Goal: Complete application form

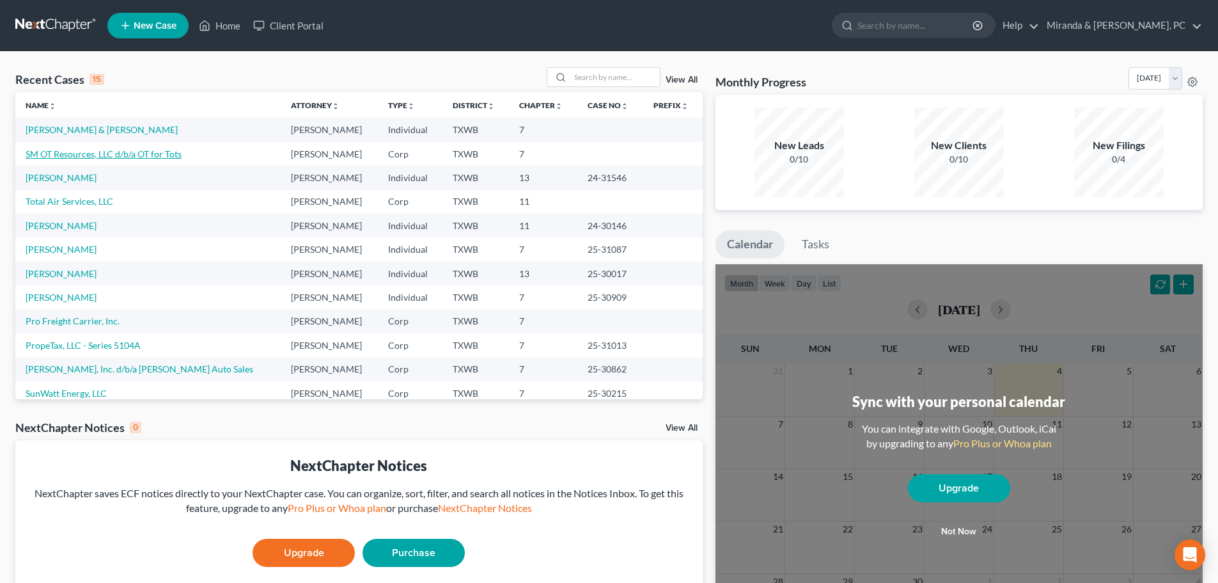
click at [91, 150] on link "SM OT Resources, LLC d/b/a OT for Tots" at bounding box center [104, 153] width 156 height 11
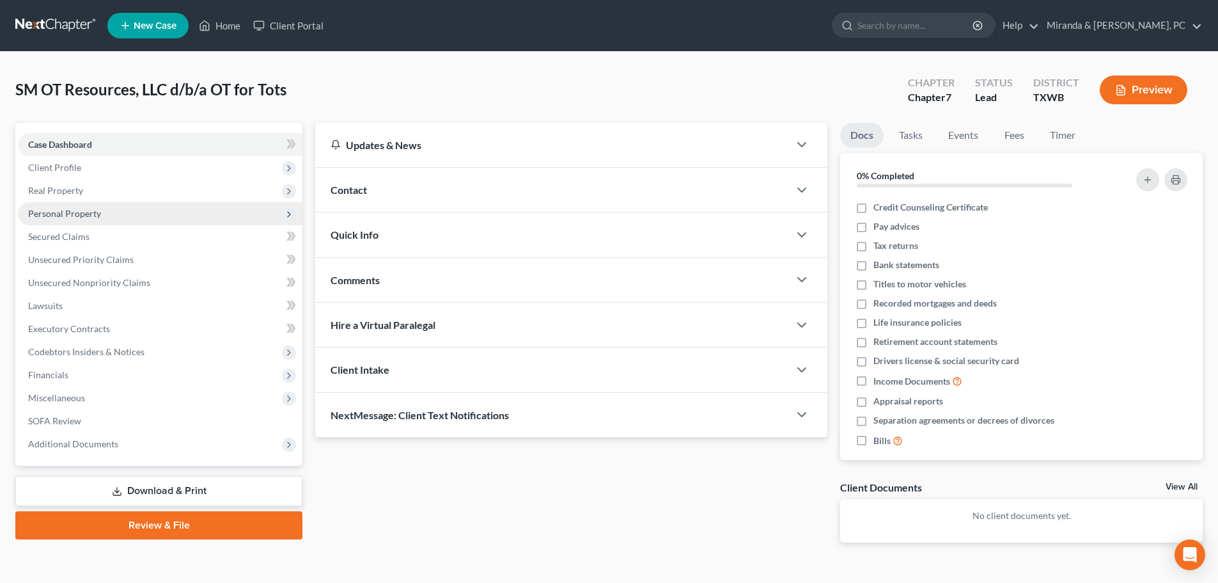
click at [69, 210] on span "Personal Property" at bounding box center [64, 213] width 73 height 11
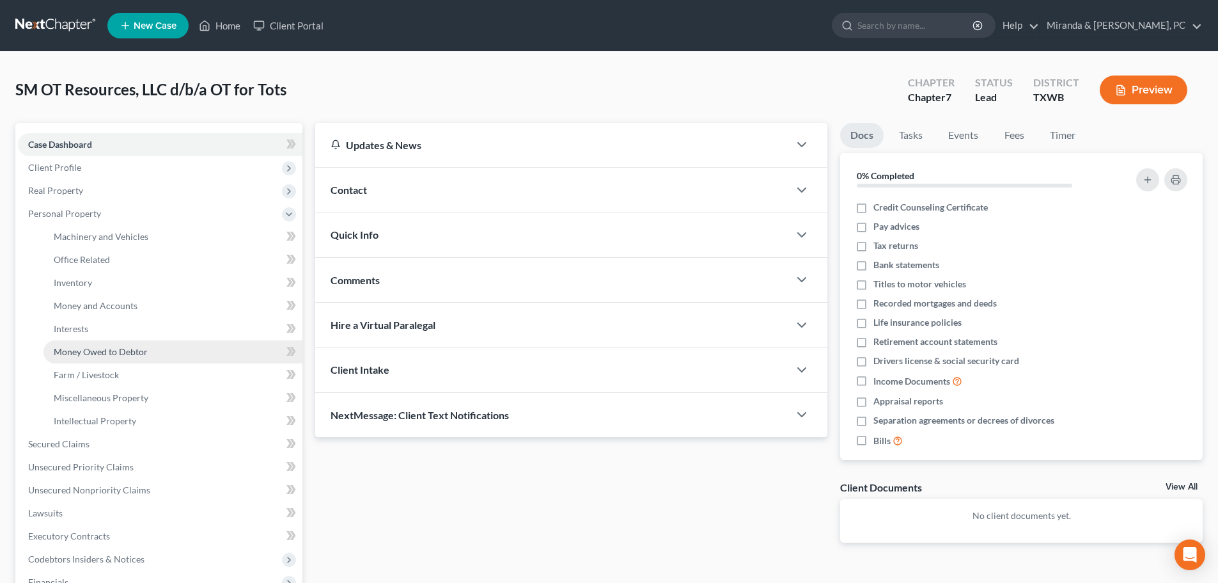
click at [135, 349] on span "Money Owed to Debtor" at bounding box center [101, 351] width 94 height 11
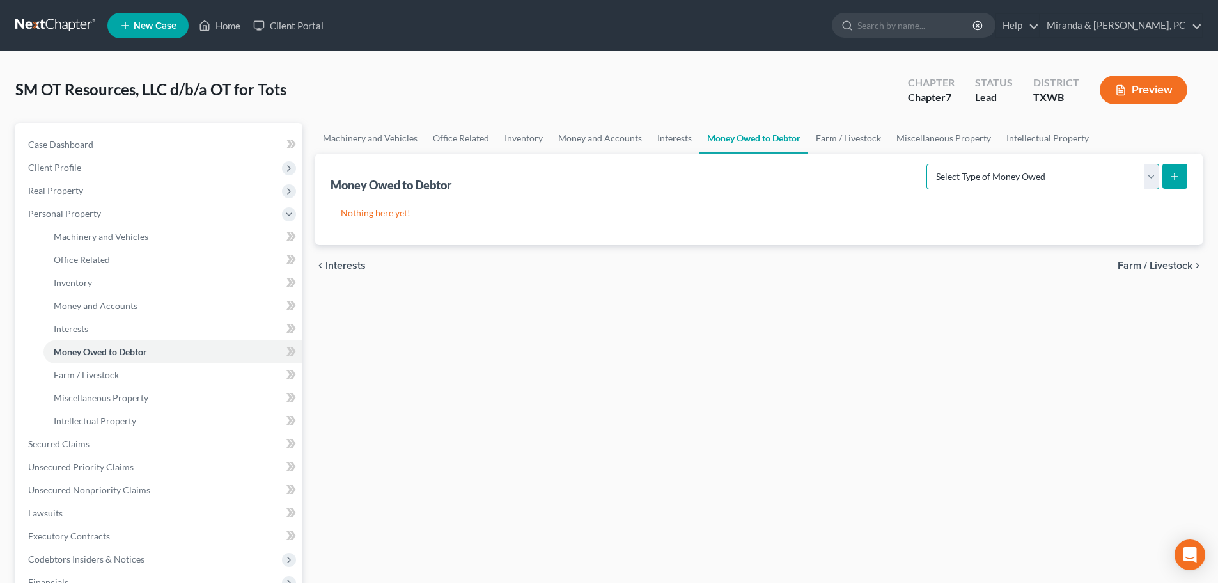
click at [1100, 184] on select "Select Type of Money Owed Accounts Receivable (A/B: 11) Causes of Action Agains…" at bounding box center [1043, 177] width 233 height 26
select select "accounts_receivable"
click at [929, 164] on select "Select Type of Money Owed Accounts Receivable (A/B: 11) Causes of Action Agains…" at bounding box center [1043, 177] width 233 height 26
click at [1163, 178] on button "submit" at bounding box center [1175, 176] width 25 height 25
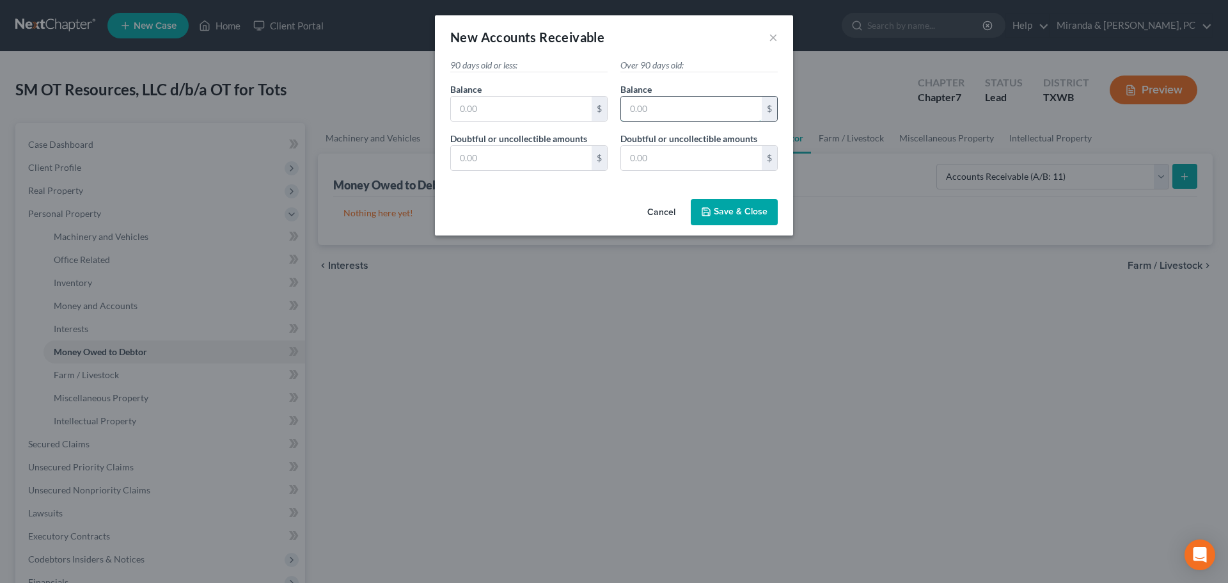
click at [667, 115] on input "text" at bounding box center [691, 109] width 141 height 24
type input "0"
click at [659, 156] on input "text" at bounding box center [691, 158] width 141 height 24
type input "0"
click at [514, 166] on input "text" at bounding box center [521, 158] width 141 height 24
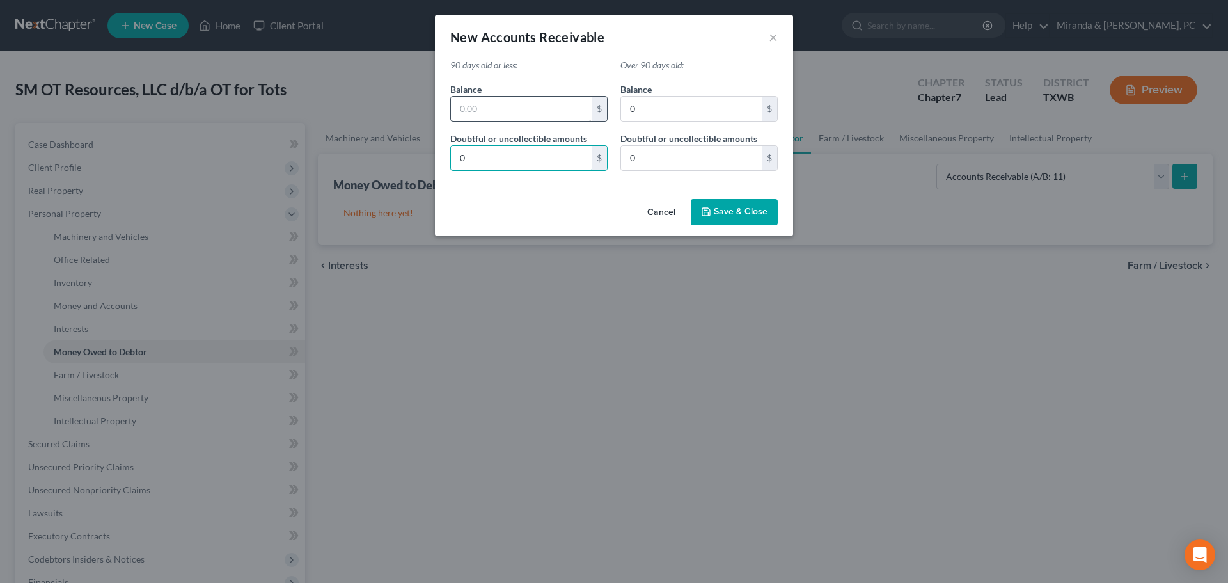
type input "0"
click at [499, 114] on input "text" at bounding box center [521, 109] width 141 height 24
click at [493, 103] on input "text" at bounding box center [521, 109] width 141 height 24
type input "2,041.06"
click at [728, 207] on span "Save & Close" at bounding box center [741, 212] width 54 height 11
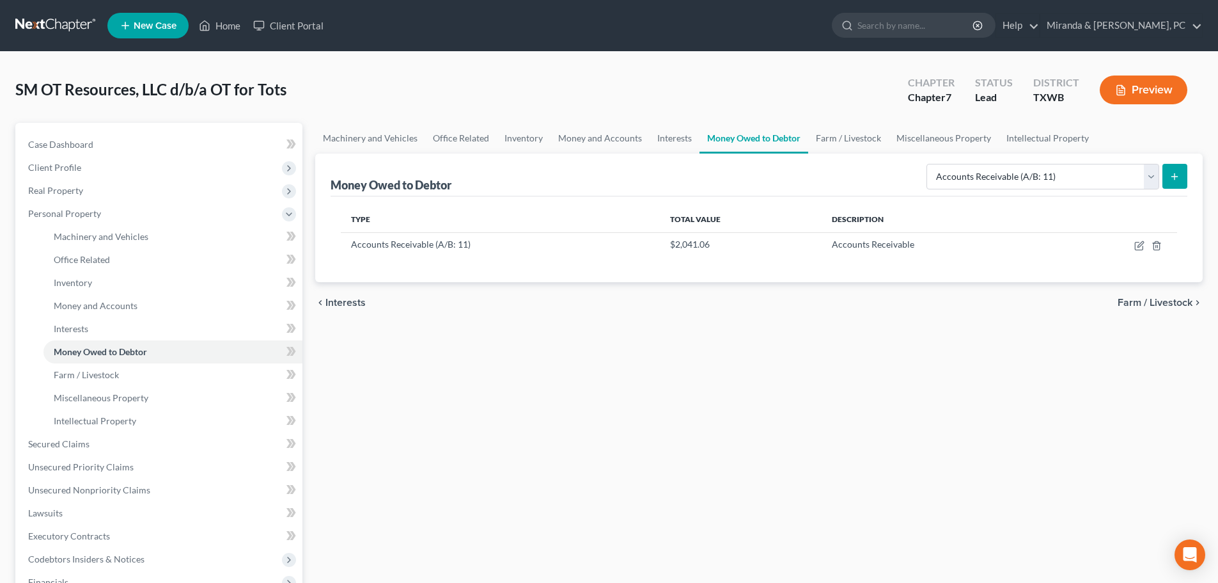
click at [625, 328] on div "Machinery and Vehicles Office Related Inventory Money and Accounts Interests Mo…" at bounding box center [759, 435] width 900 height 624
click at [226, 24] on link "Home" at bounding box center [219, 25] width 54 height 23
